Goal: Navigation & Orientation: Understand site structure

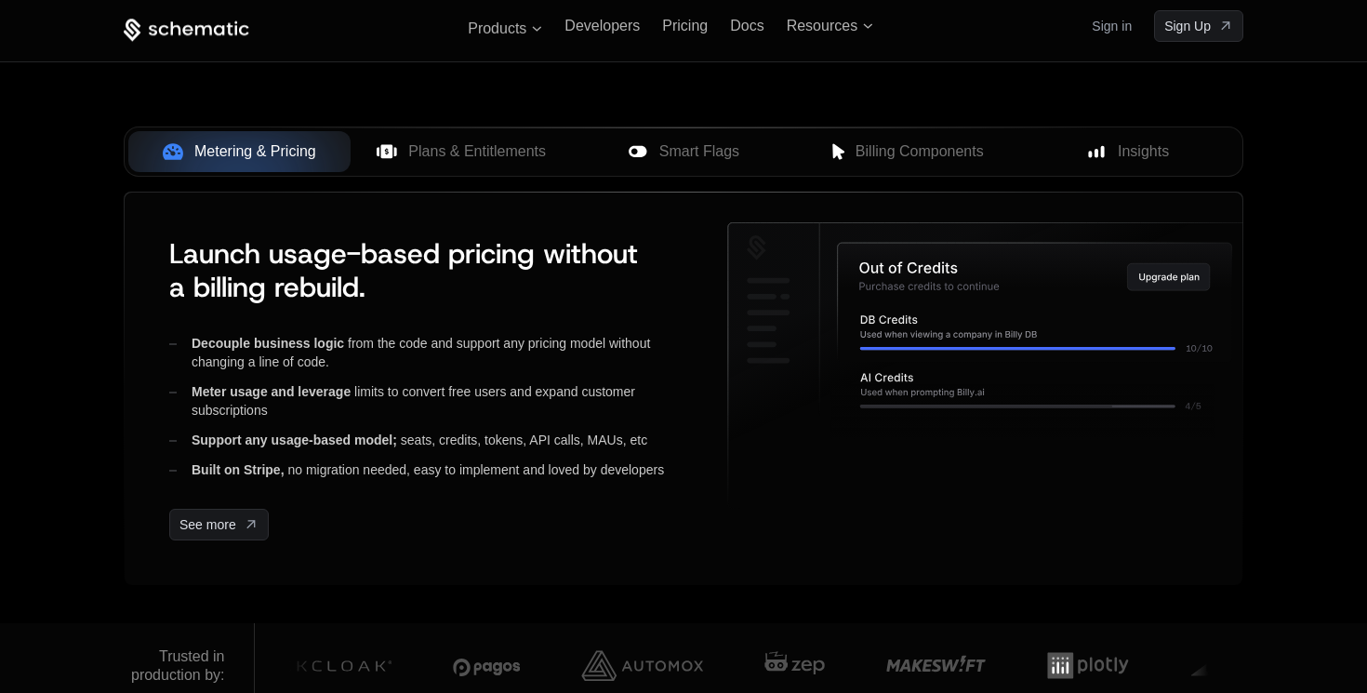
scroll to position [770, 0]
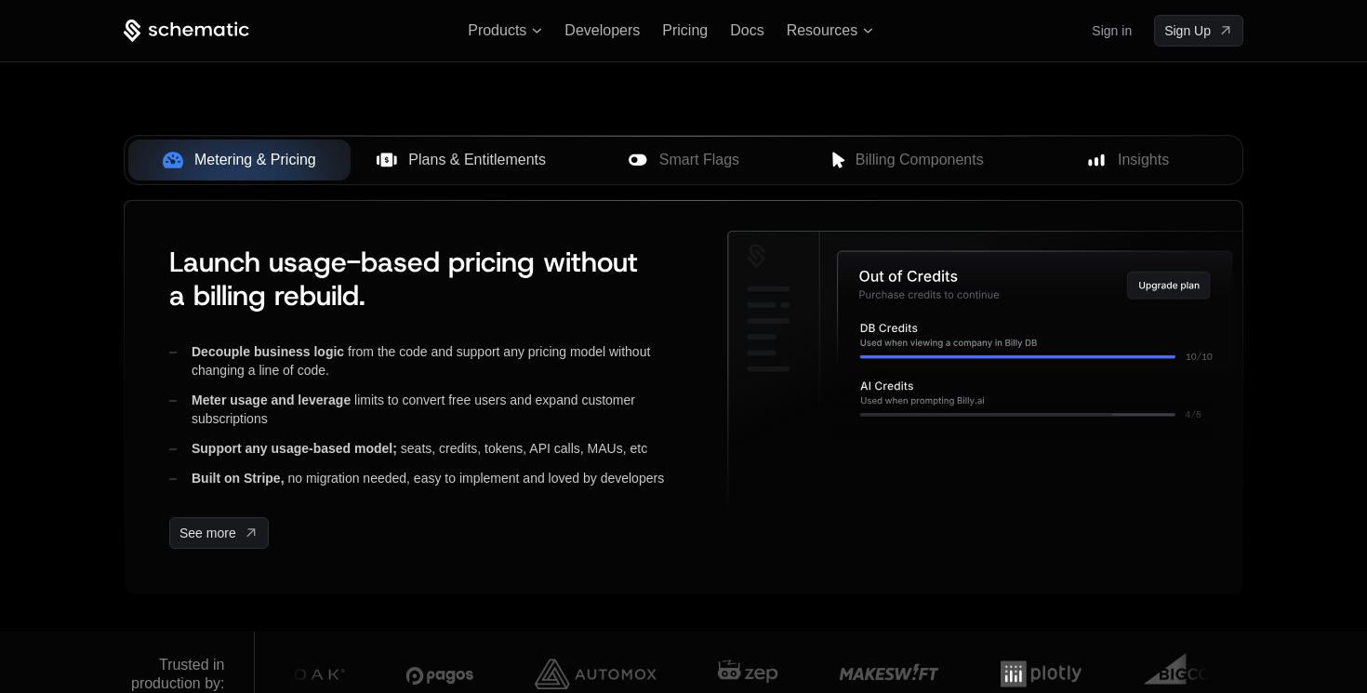
click at [475, 173] on button "Plans & Entitlements" at bounding box center [462, 160] width 222 height 41
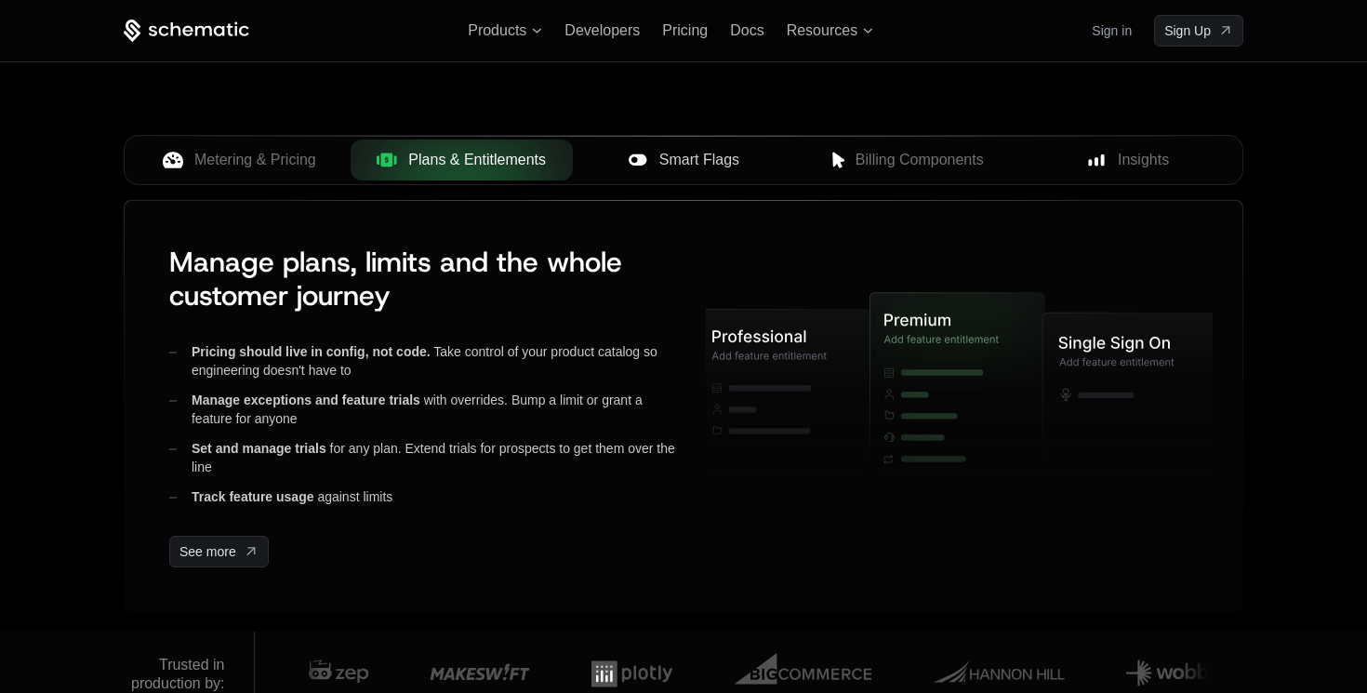
click at [687, 155] on span "Smart Flags" at bounding box center [700, 160] width 80 height 22
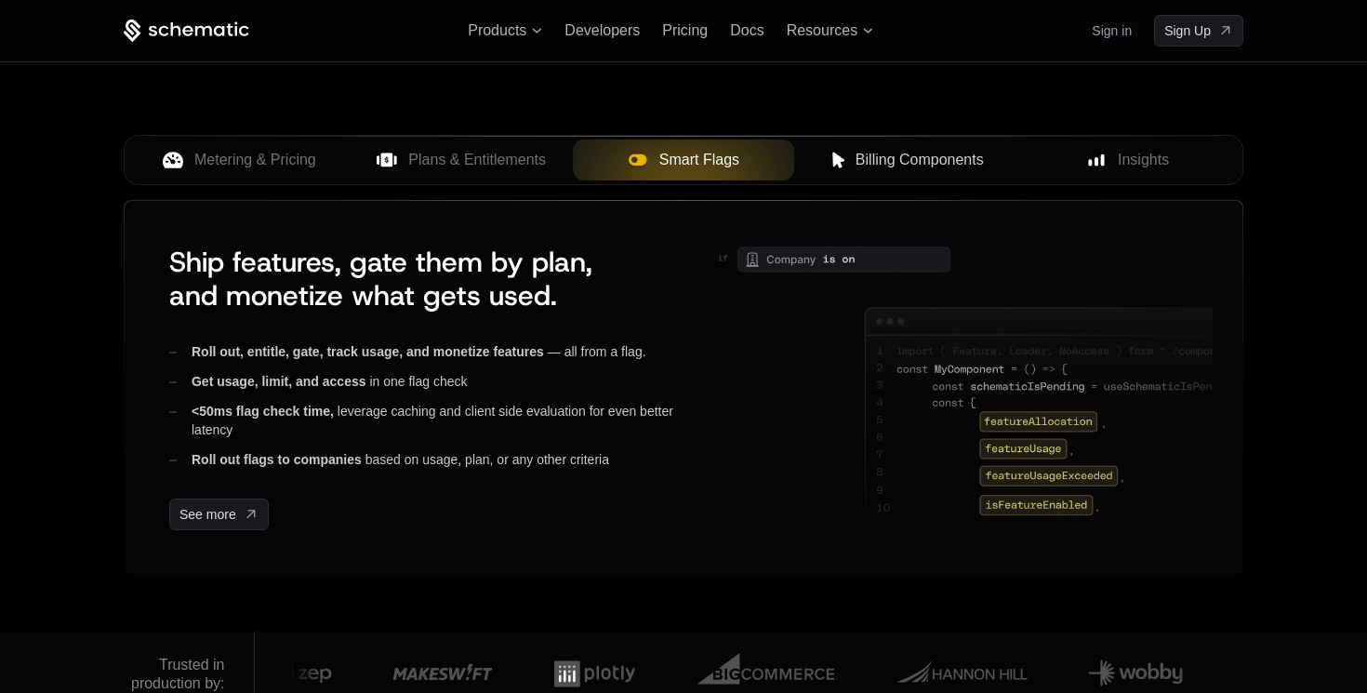
click at [918, 158] on span "Billing Components" at bounding box center [920, 160] width 128 height 22
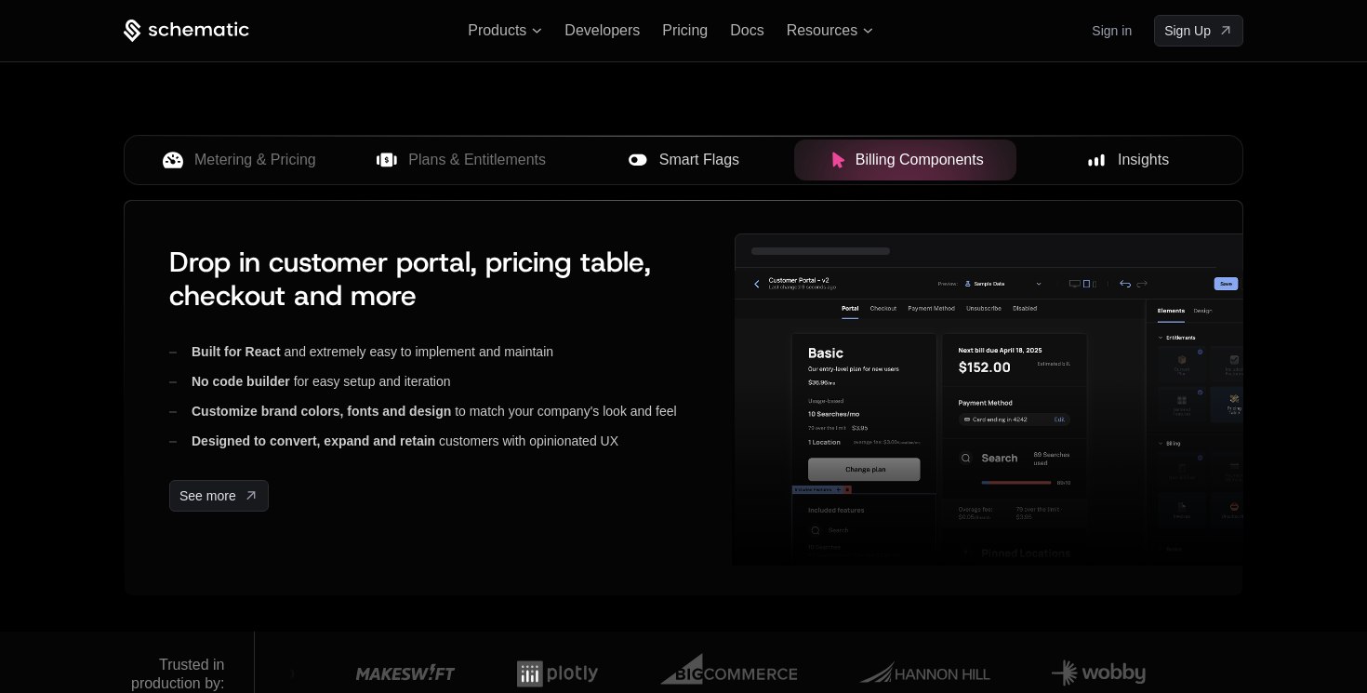
click at [1148, 152] on span "Insights" at bounding box center [1143, 160] width 51 height 22
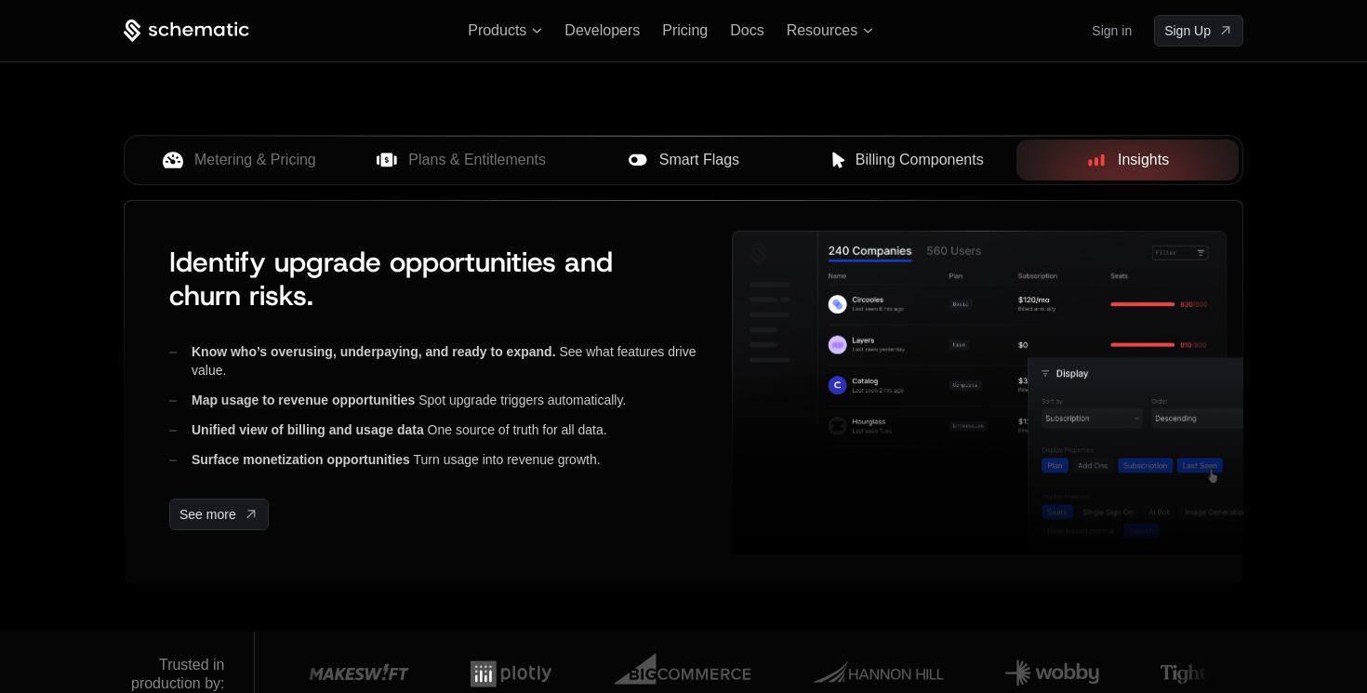
click at [875, 171] on button "Billing Components" at bounding box center [905, 160] width 222 height 41
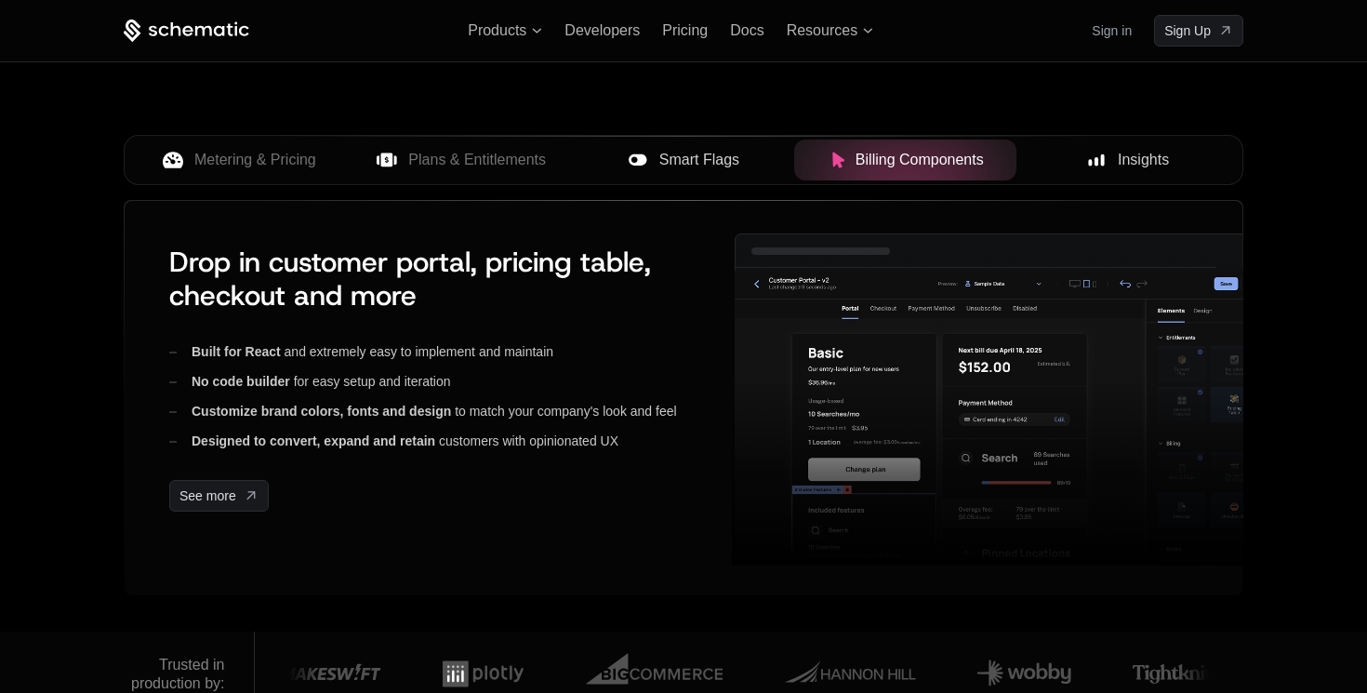
click at [682, 166] on span "Smart Flags" at bounding box center [700, 160] width 80 height 22
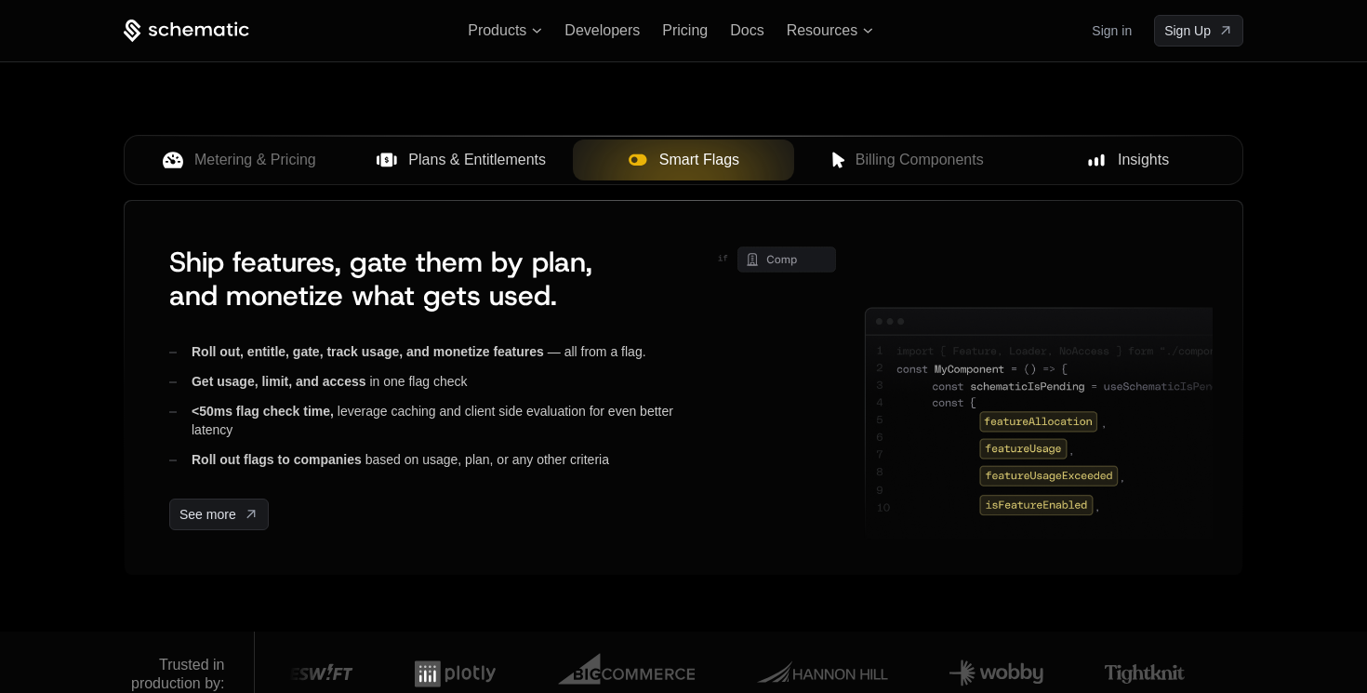
click at [473, 158] on span "Plans & Entitlements" at bounding box center [477, 160] width 138 height 22
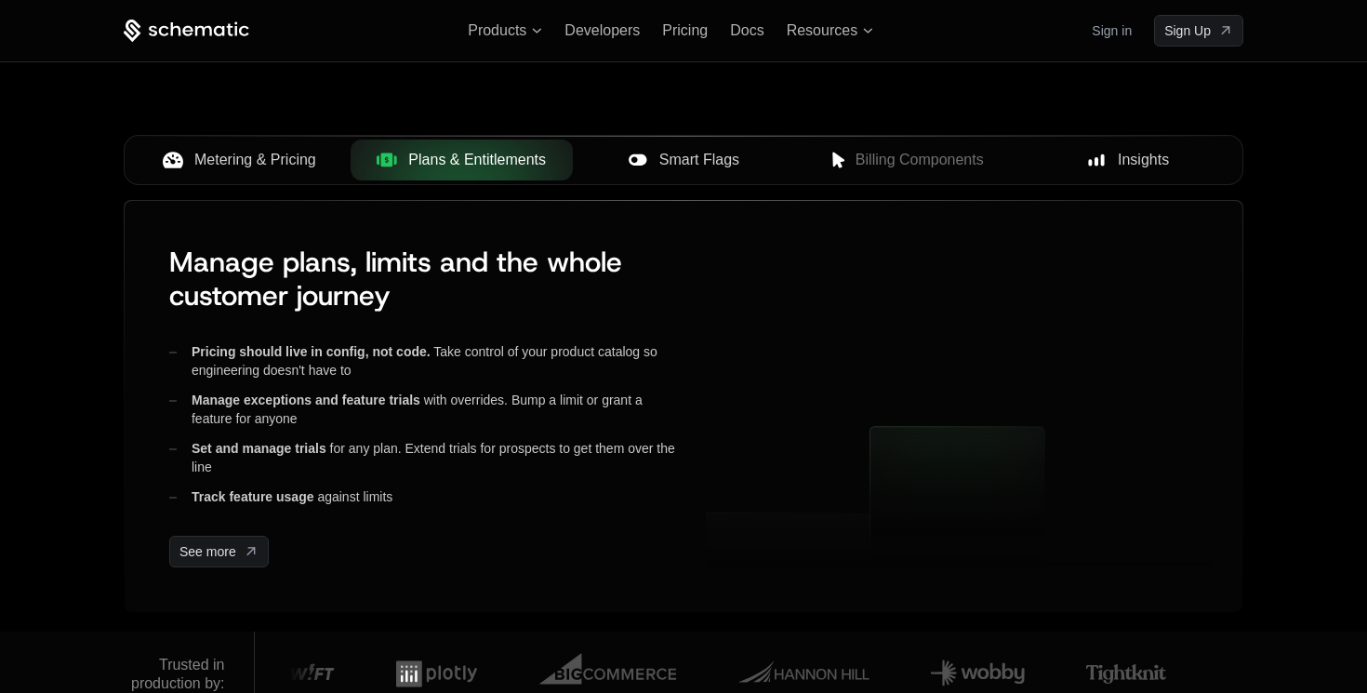
click at [280, 158] on span "Metering & Pricing" at bounding box center [255, 160] width 122 height 22
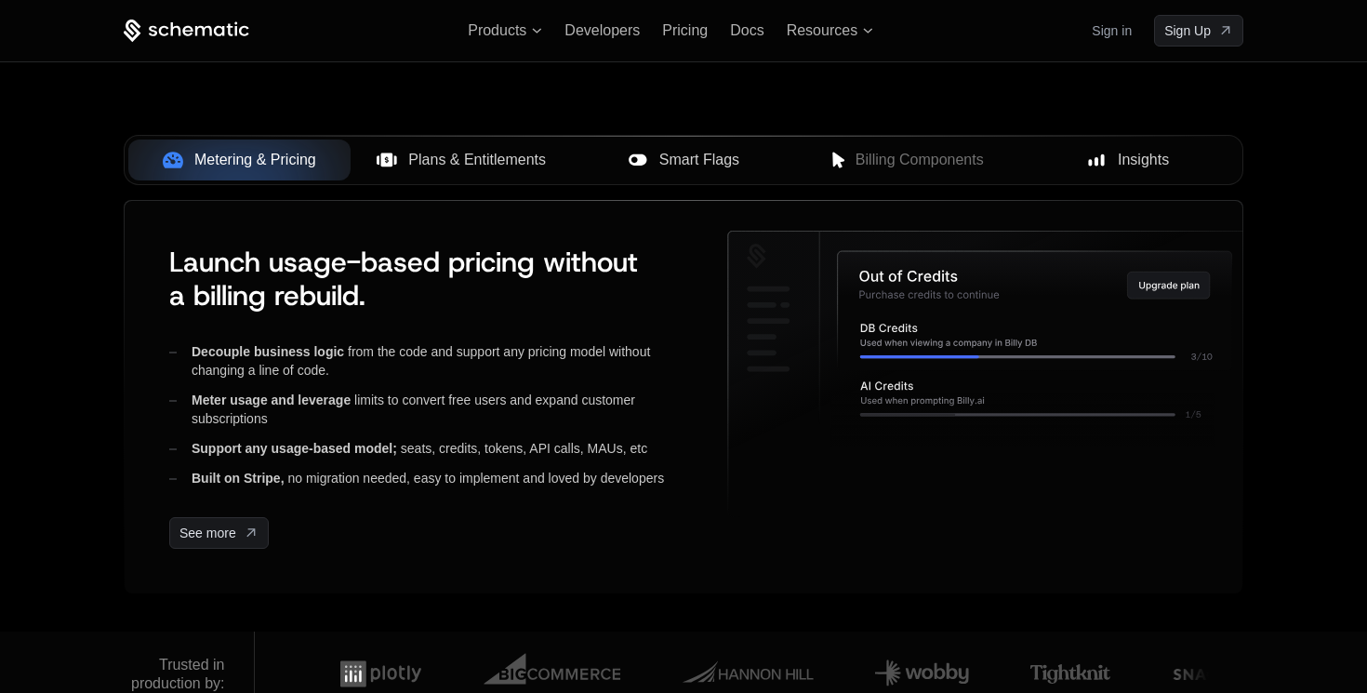
click at [422, 154] on span "Plans & Entitlements" at bounding box center [477, 160] width 138 height 22
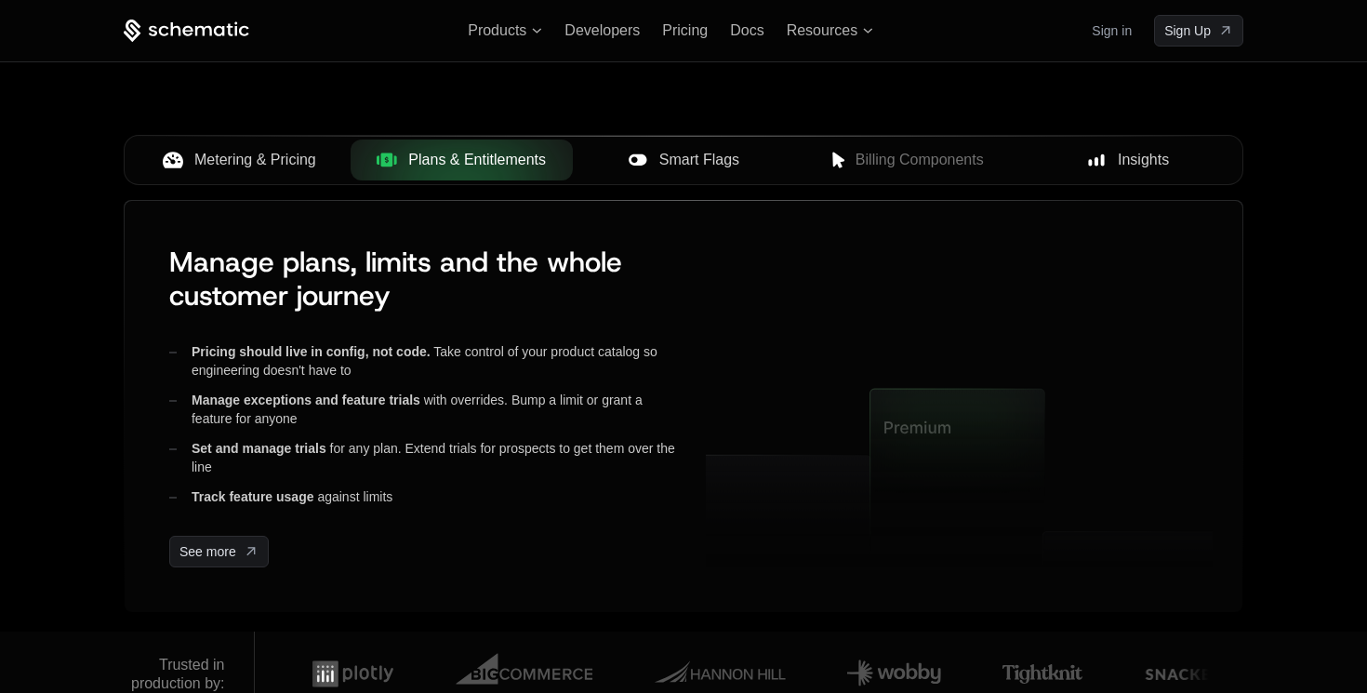
click at [540, 152] on span "Plans & Entitlements" at bounding box center [477, 160] width 138 height 22
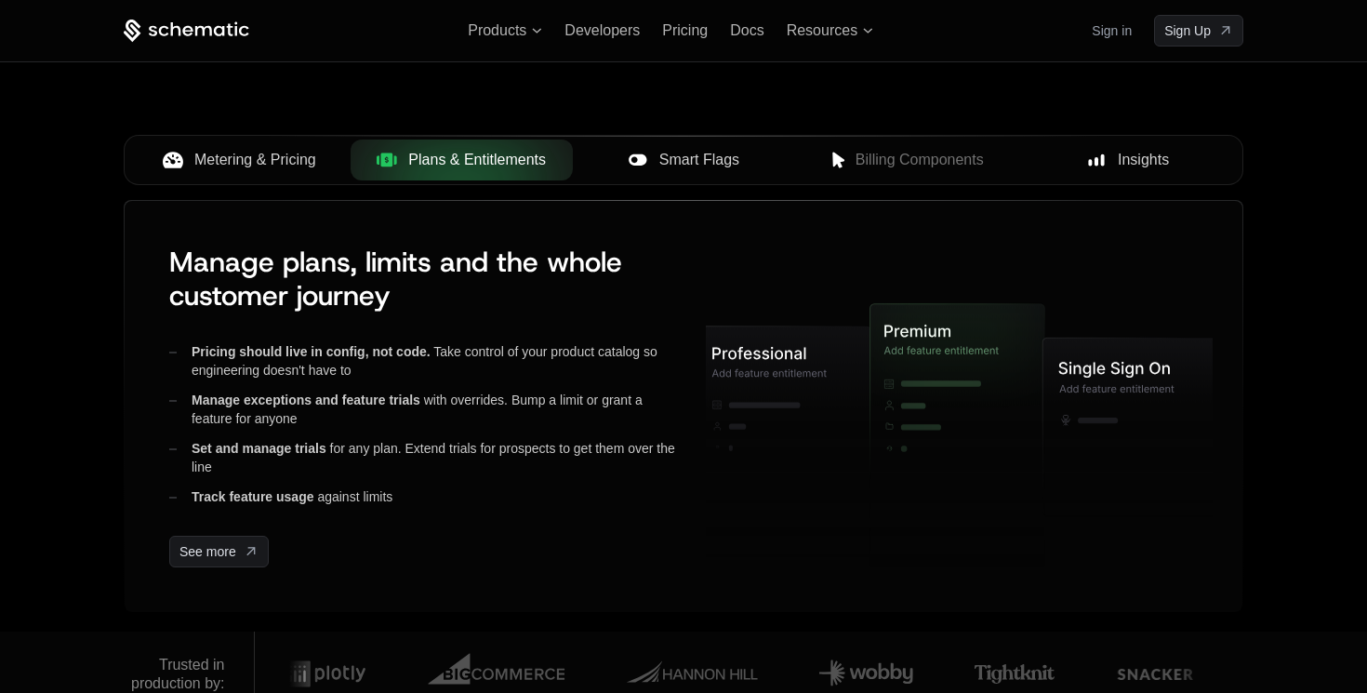
click at [697, 169] on span "Smart Flags" at bounding box center [700, 160] width 80 height 22
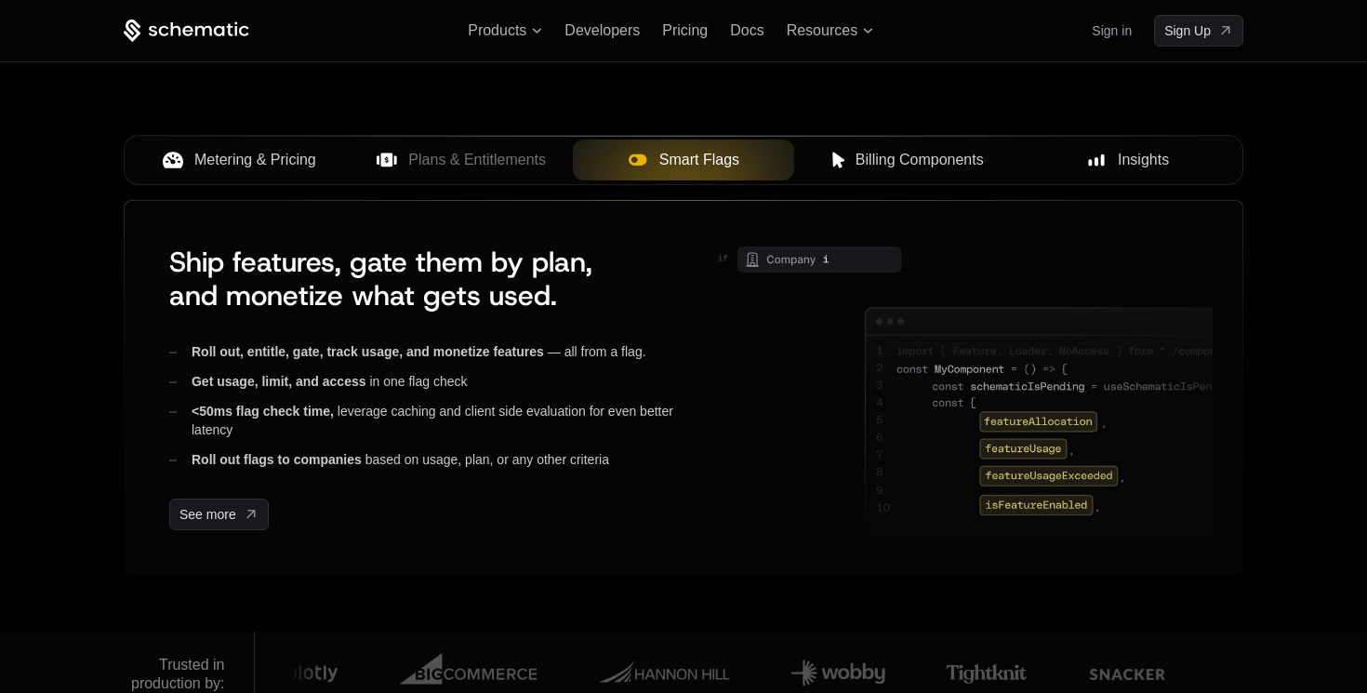
click at [860, 177] on button "Billing Components" at bounding box center [905, 160] width 222 height 41
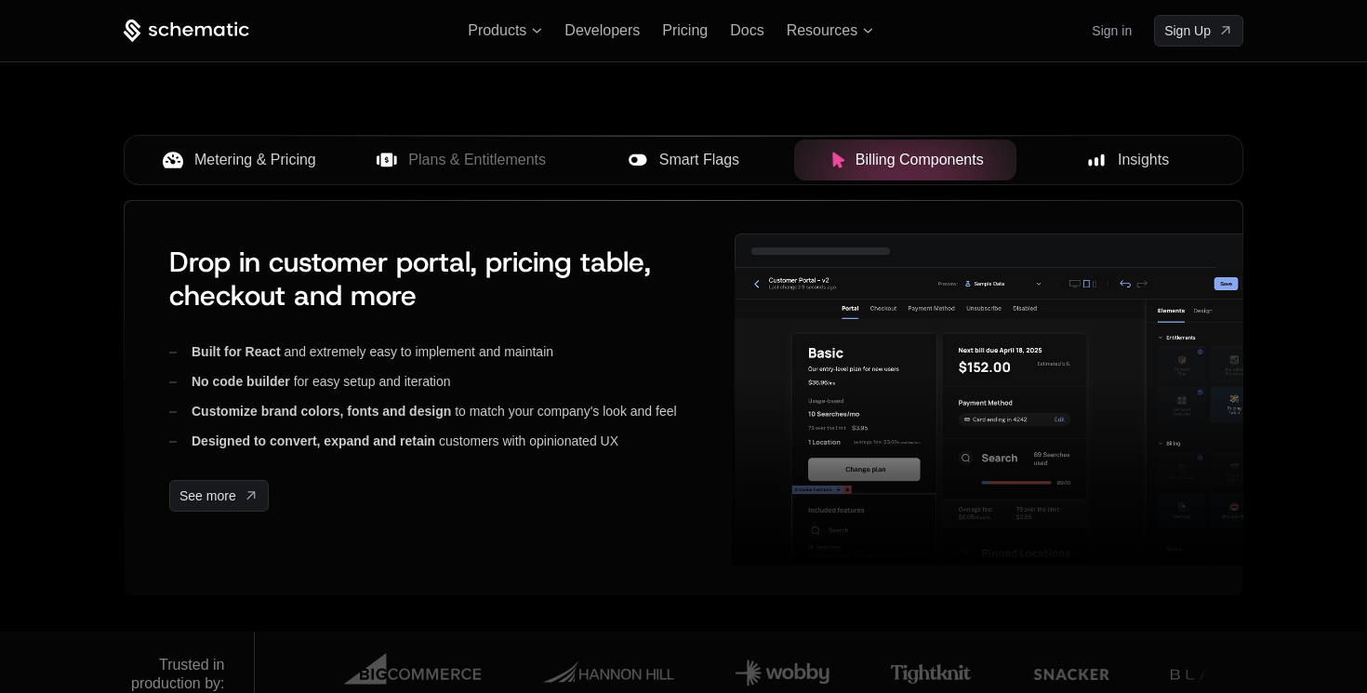
click at [1165, 163] on span "Insights" at bounding box center [1143, 160] width 51 height 22
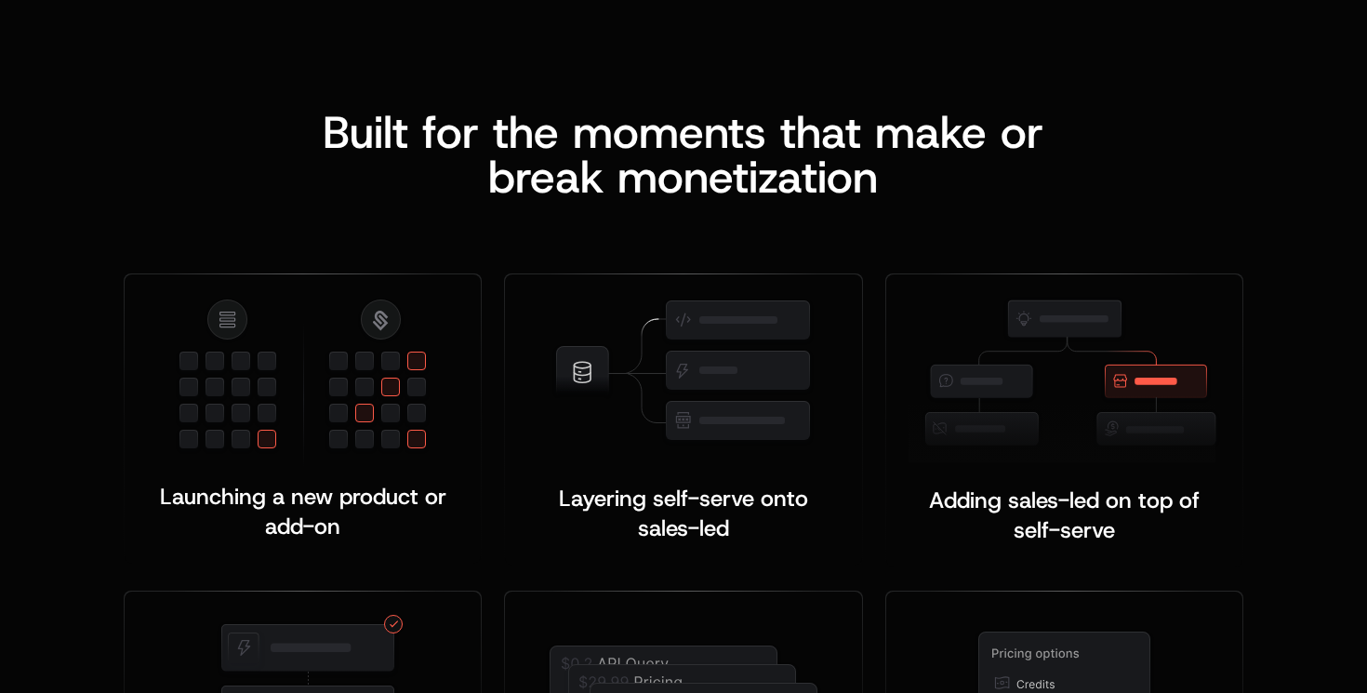
scroll to position [3843, 0]
